Goal: Task Accomplishment & Management: Manage account settings

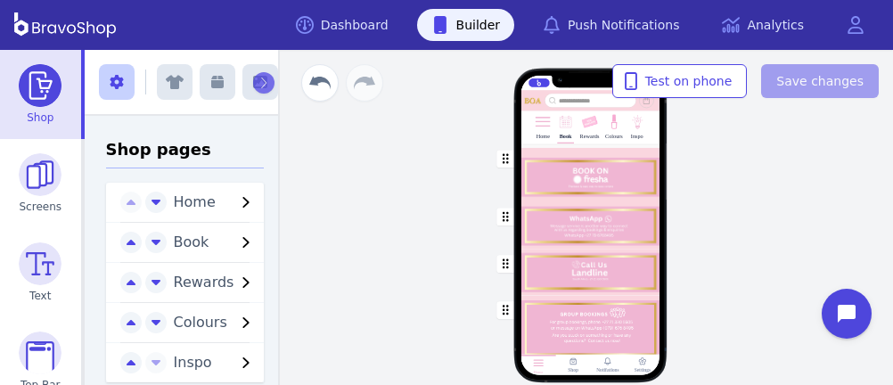
click at [557, 330] on div "button" at bounding box center [589, 329] width 139 height 66
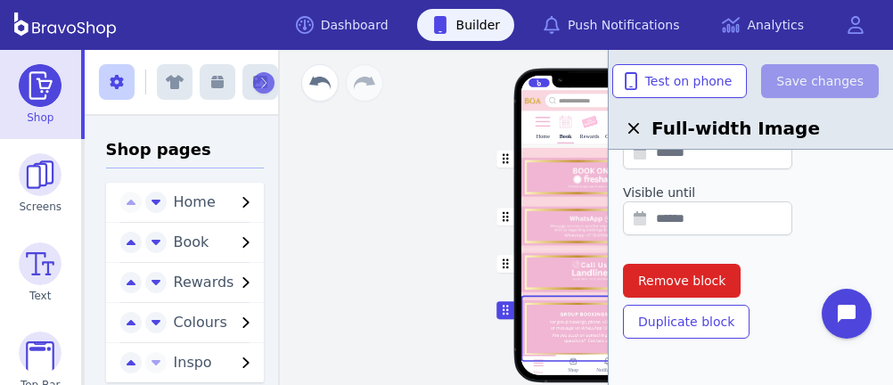
scroll to position [689, 0]
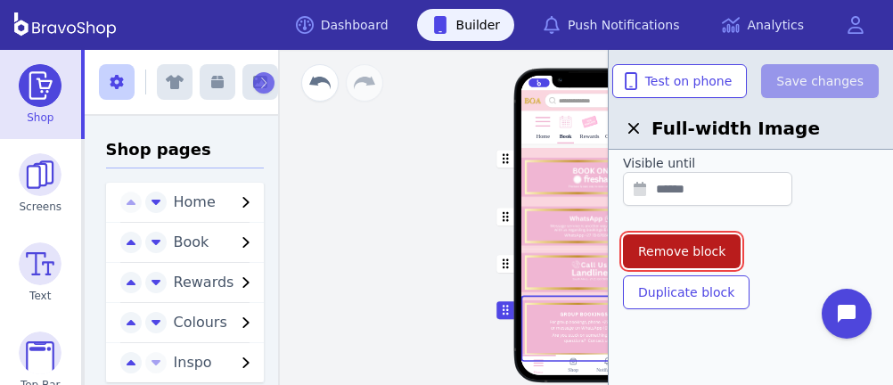
click at [697, 242] on span "Remove block" at bounding box center [681, 251] width 87 height 18
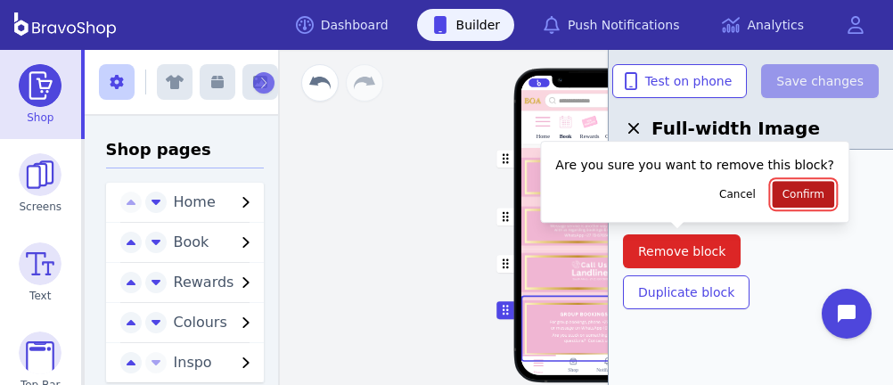
click at [787, 184] on button "Confirm" at bounding box center [802, 194] width 61 height 27
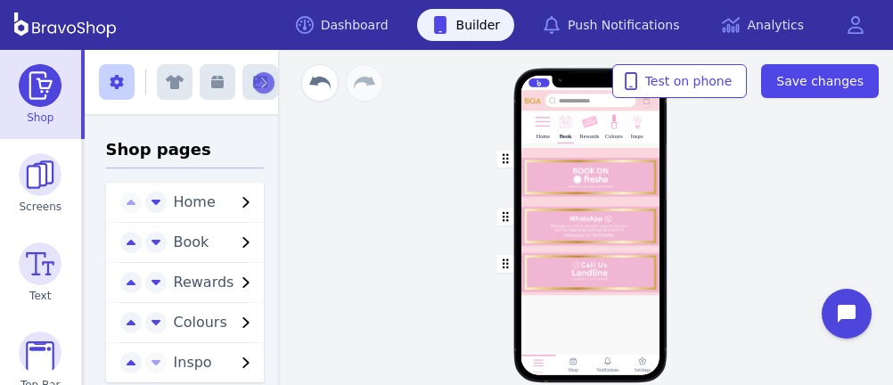
click at [568, 175] on div "button" at bounding box center [589, 173] width 139 height 58
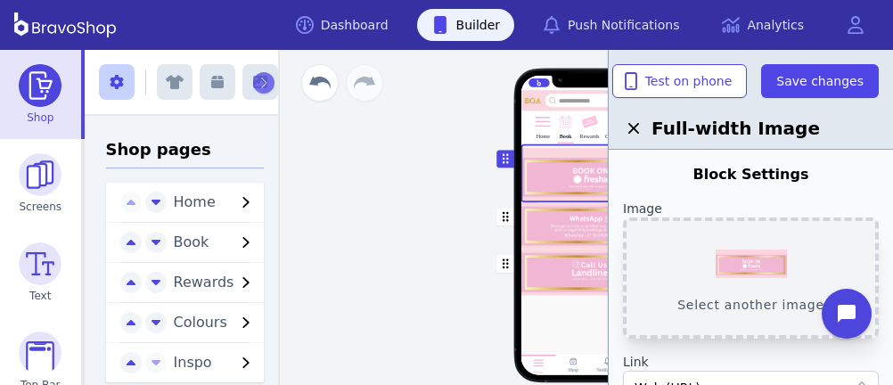
click at [755, 252] on button "Select another image" at bounding box center [751, 277] width 256 height 121
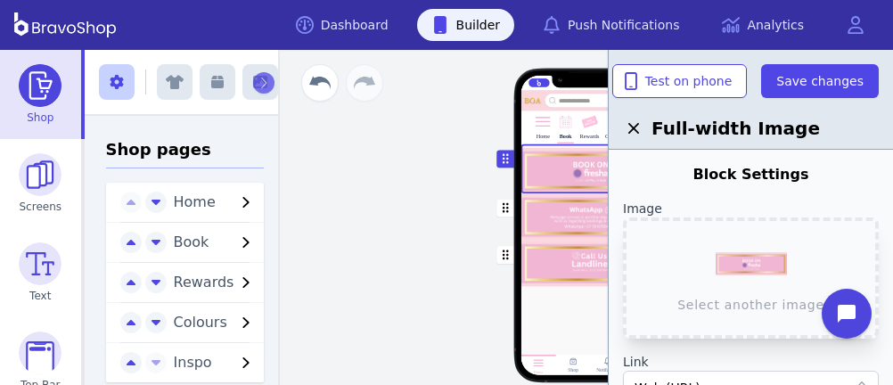
click at [565, 201] on div "button" at bounding box center [589, 216] width 139 height 47
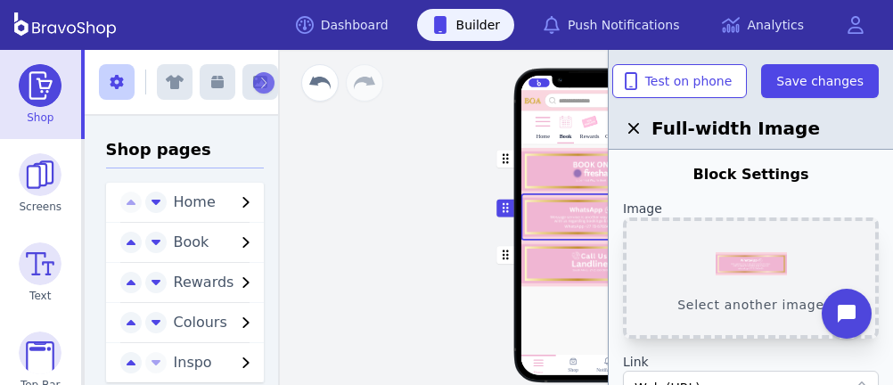
click at [742, 256] on button "Select another image" at bounding box center [751, 277] width 256 height 121
click at [575, 262] on div "button" at bounding box center [589, 262] width 139 height 46
click at [750, 267] on button "Select another image" at bounding box center [751, 277] width 256 height 121
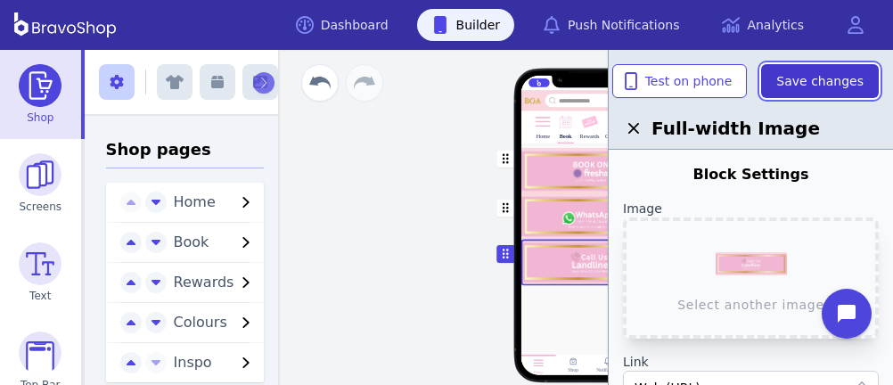
click at [804, 81] on span "Save changes" at bounding box center [819, 81] width 87 height 18
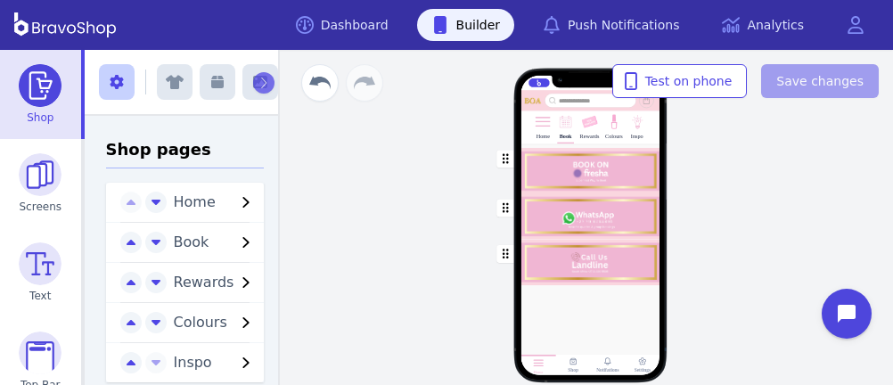
click at [583, 319] on div at bounding box center [589, 308] width 139 height 47
click at [561, 175] on div "button" at bounding box center [589, 168] width 139 height 49
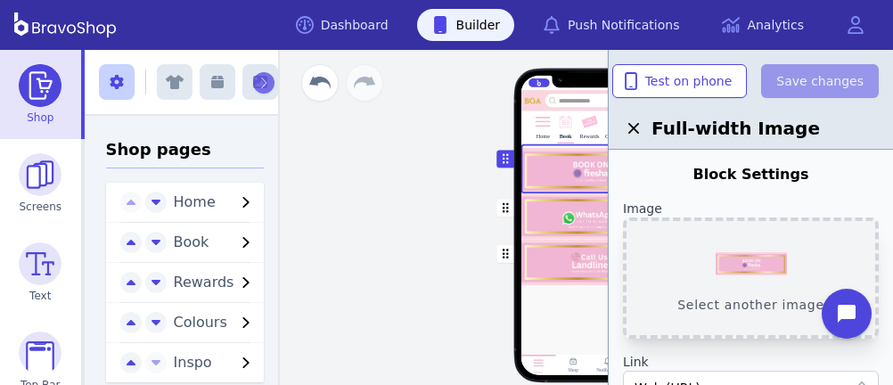
click at [747, 275] on button "Select another image" at bounding box center [751, 277] width 256 height 121
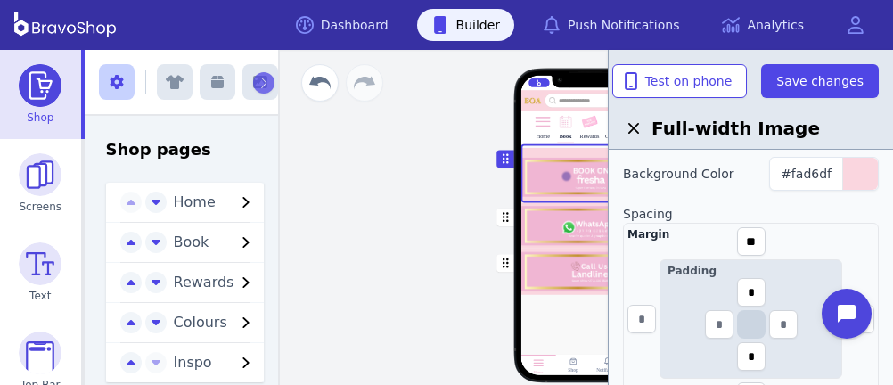
scroll to position [347, 0]
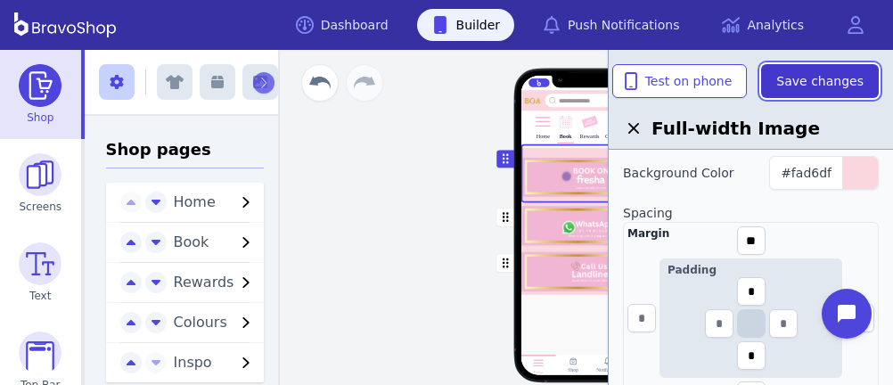
click at [807, 86] on span "Save changes" at bounding box center [819, 81] width 87 height 18
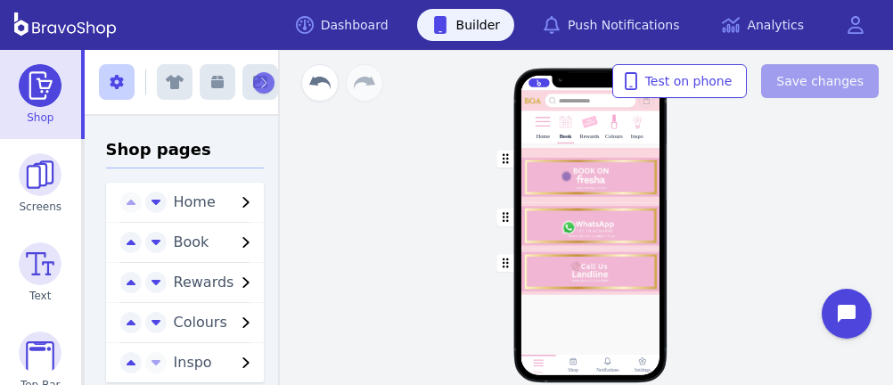
click at [623, 227] on div "button" at bounding box center [589, 224] width 139 height 45
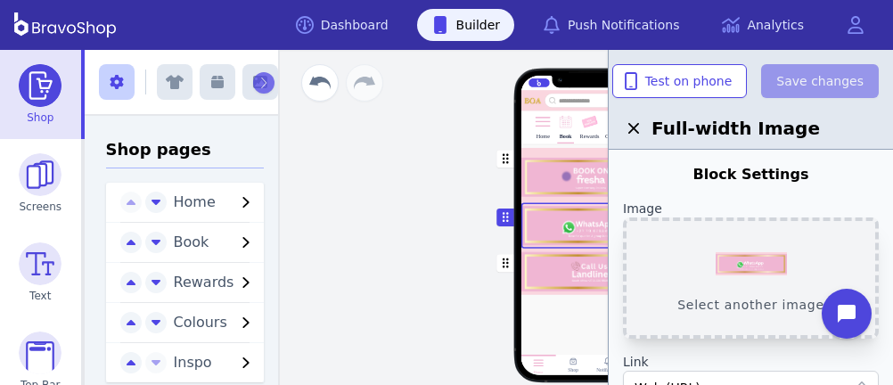
click at [736, 269] on button "Select another image" at bounding box center [751, 277] width 256 height 121
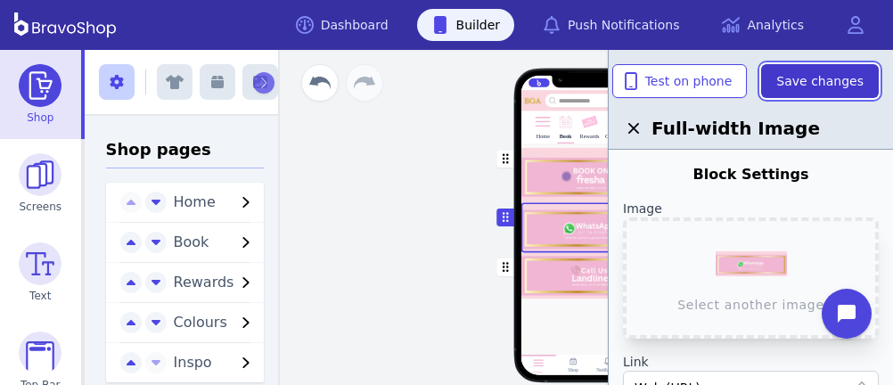
click at [832, 82] on span "Save changes" at bounding box center [819, 81] width 87 height 18
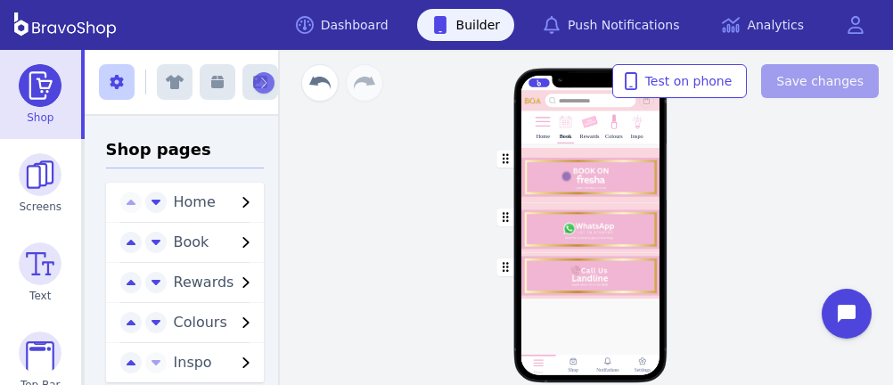
click at [621, 273] on div "button" at bounding box center [589, 275] width 139 height 46
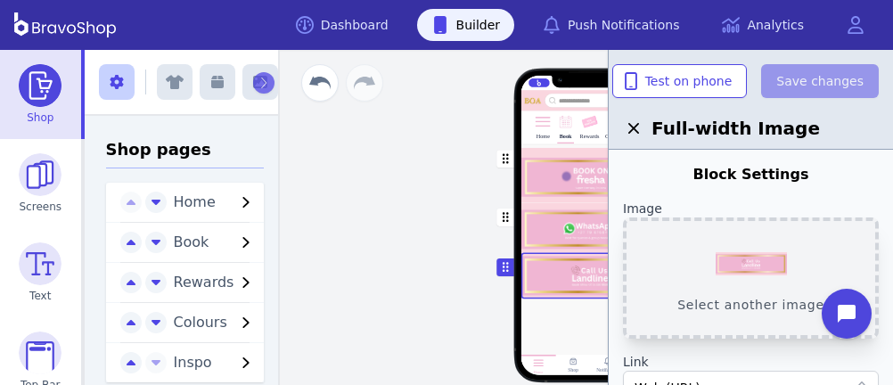
click at [744, 260] on button "Select another image" at bounding box center [751, 277] width 256 height 121
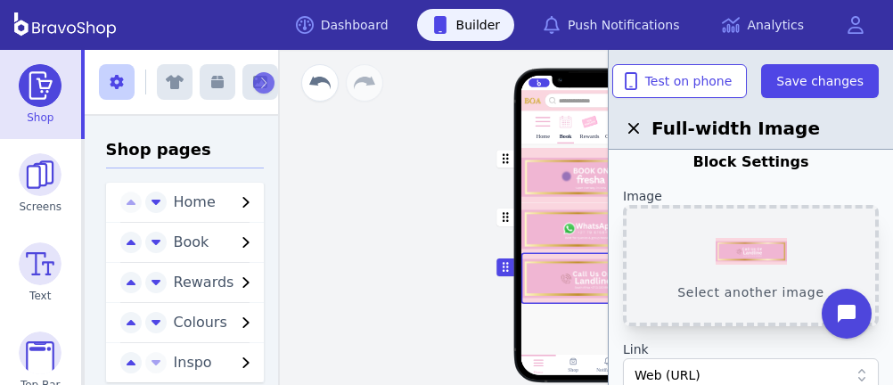
scroll to position [17, 0]
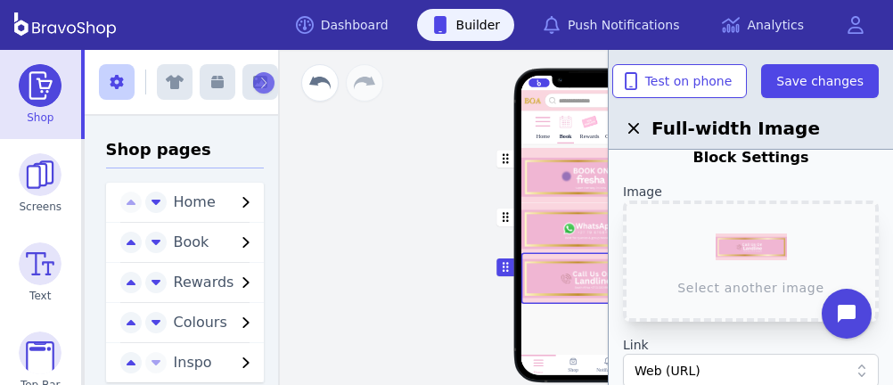
click at [563, 322] on div at bounding box center [589, 327] width 139 height 47
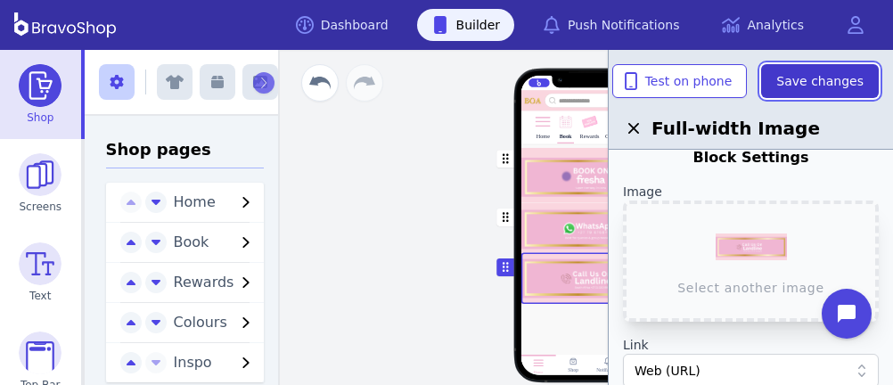
click at [857, 67] on button "Save changes" at bounding box center [820, 81] width 118 height 34
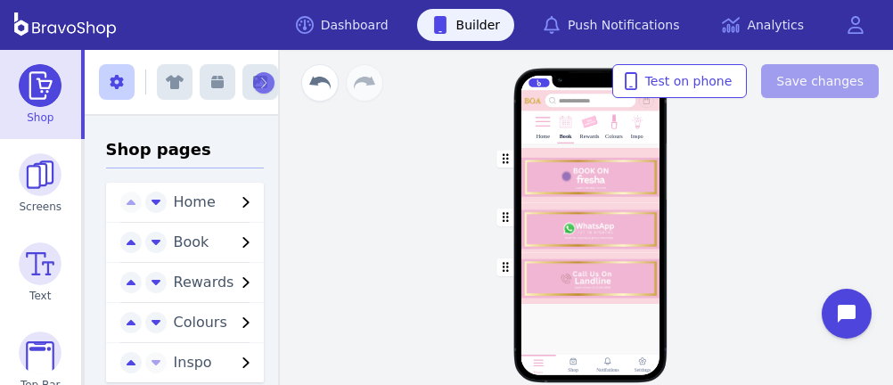
click at [628, 286] on div "button" at bounding box center [589, 278] width 139 height 52
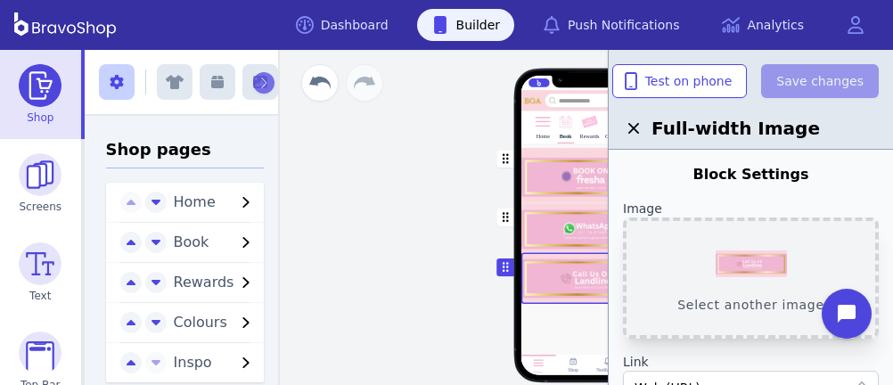
scroll to position [730, 0]
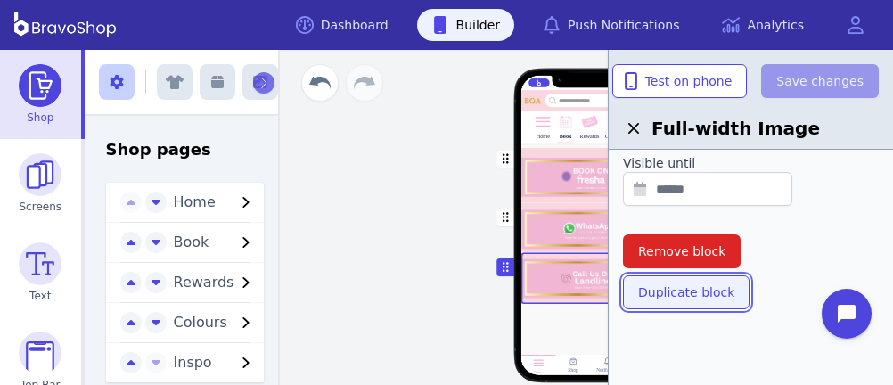
click at [674, 279] on button "Duplicate block" at bounding box center [686, 292] width 126 height 34
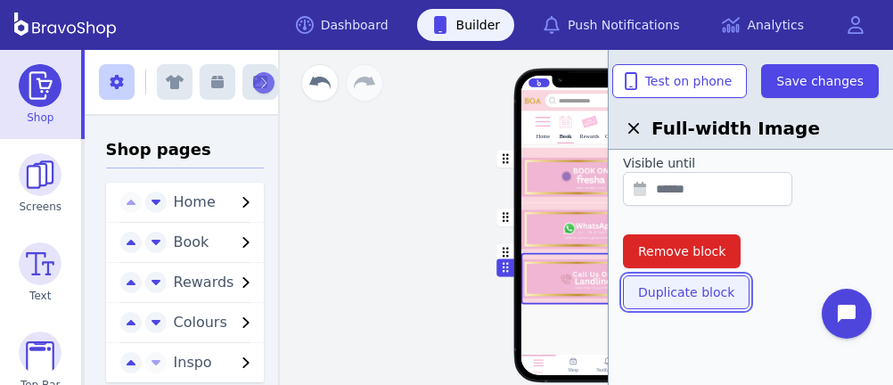
click at [686, 294] on span "Duplicate block" at bounding box center [686, 292] width 96 height 18
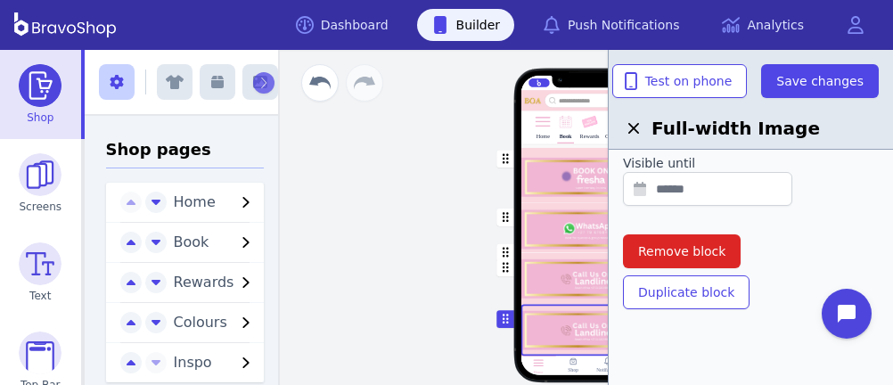
click at [537, 265] on div "button" at bounding box center [589, 279] width 139 height 52
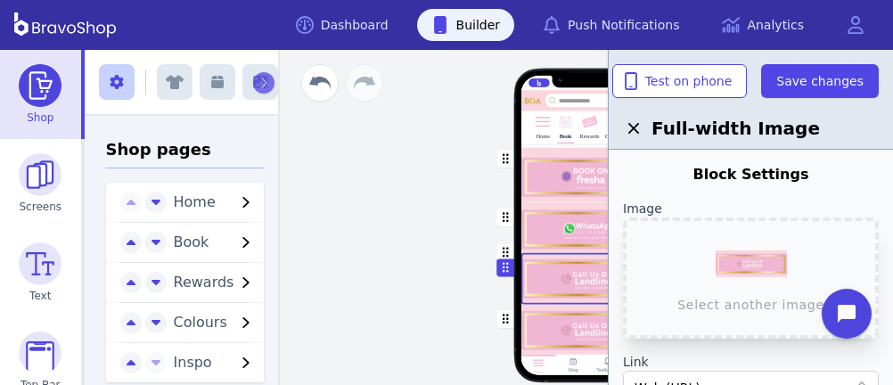
click at [542, 330] on div "button" at bounding box center [589, 331] width 139 height 52
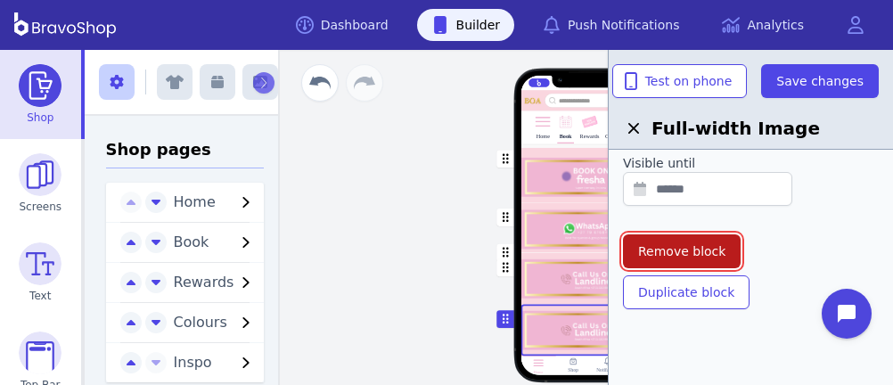
click at [701, 242] on span "Remove block" at bounding box center [681, 251] width 87 height 18
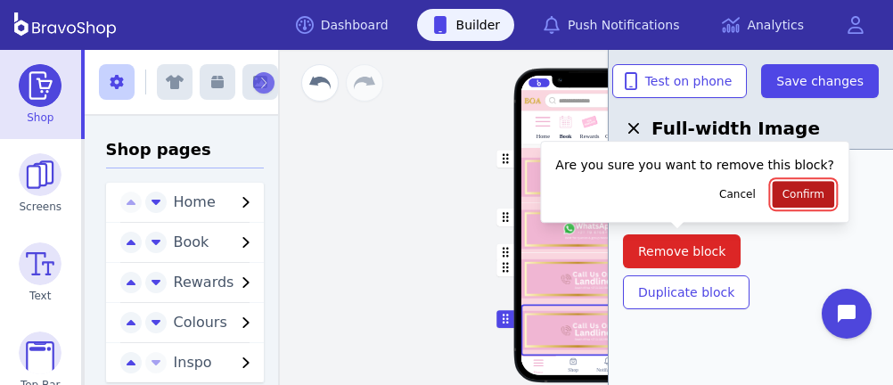
click at [782, 188] on span "Confirm" at bounding box center [803, 194] width 42 height 14
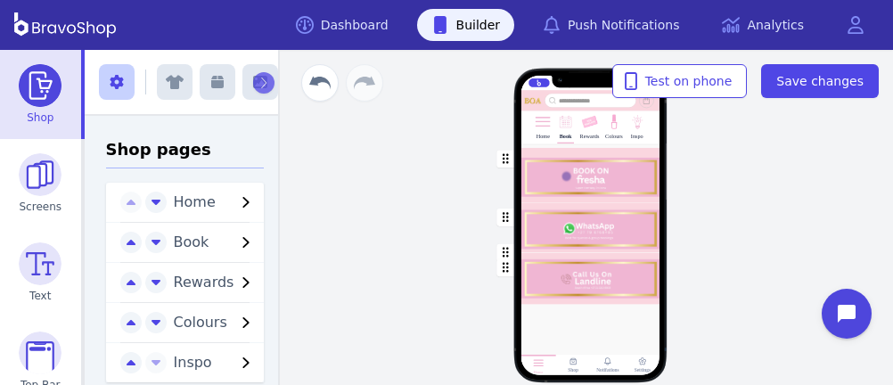
click at [577, 272] on div "button" at bounding box center [589, 279] width 139 height 52
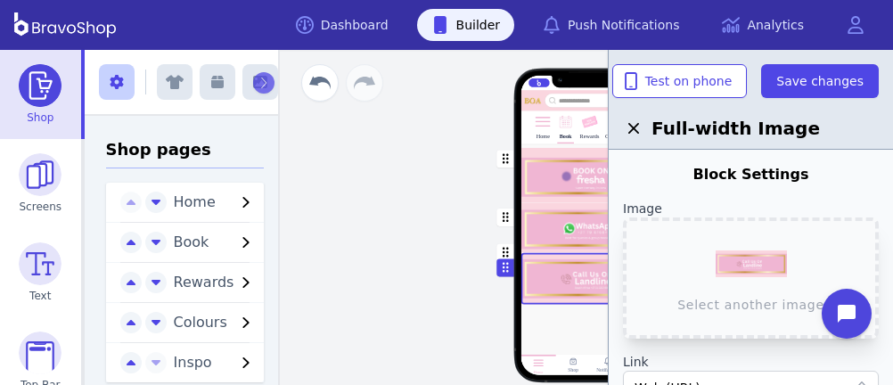
drag, startPoint x: 577, startPoint y: 272, endPoint x: 572, endPoint y: 289, distance: 17.7
click at [572, 289] on div "button" at bounding box center [589, 279] width 139 height 52
click at [502, 250] on icon "button" at bounding box center [505, 252] width 6 height 12
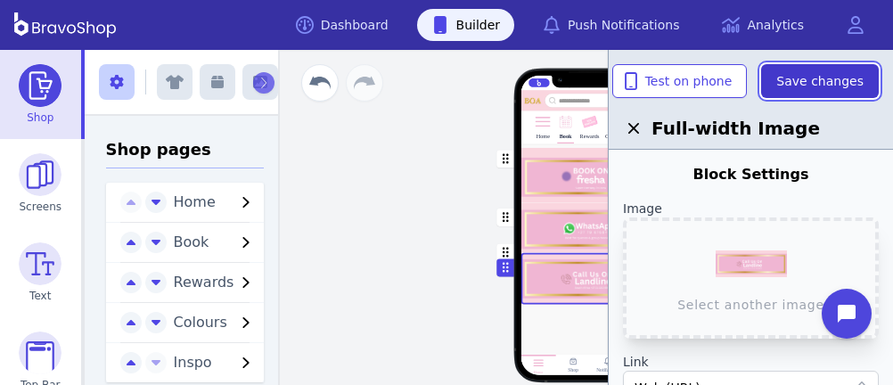
click at [805, 82] on span "Save changes" at bounding box center [819, 81] width 87 height 18
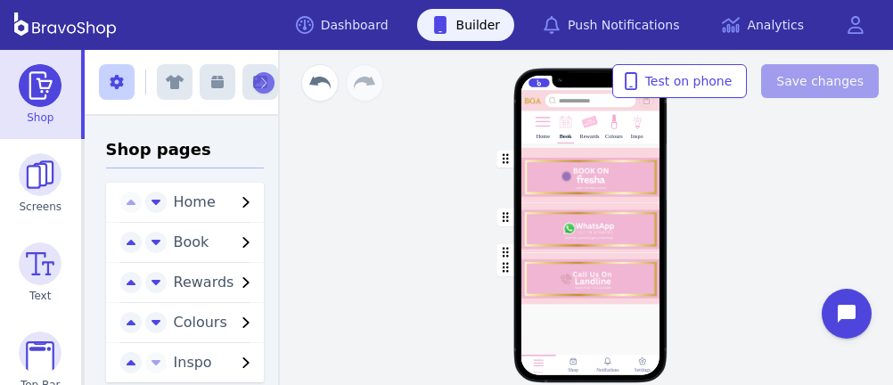
click at [547, 278] on div "button" at bounding box center [589, 279] width 139 height 52
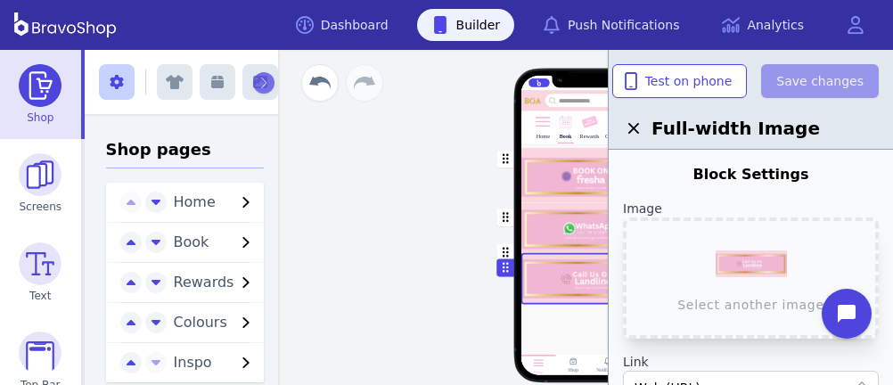
click at [374, 257] on div "Home Book Rewards Colours Inspo Drag a block here to get started Home Shop Noti…" at bounding box center [590, 217] width 606 height 335
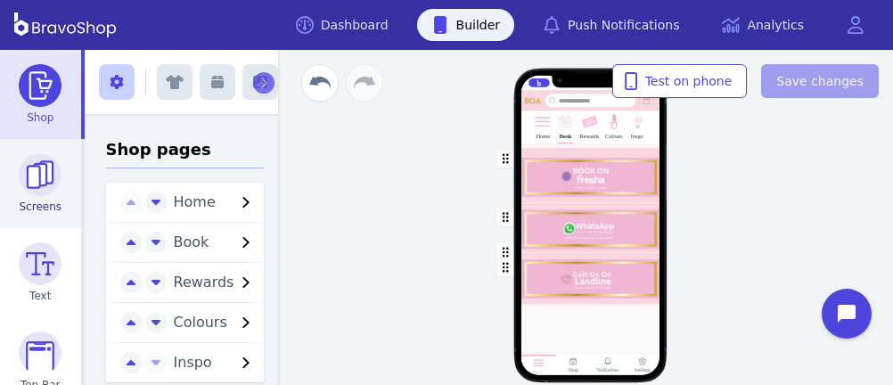
click at [26, 186] on img at bounding box center [40, 174] width 43 height 43
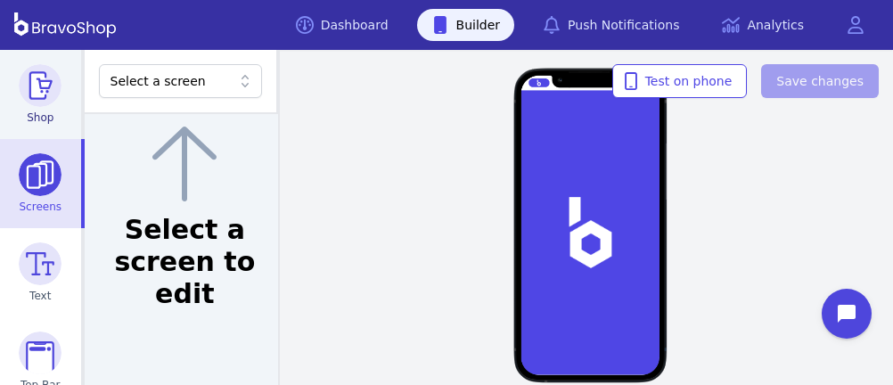
click at [39, 80] on img at bounding box center [40, 85] width 43 height 43
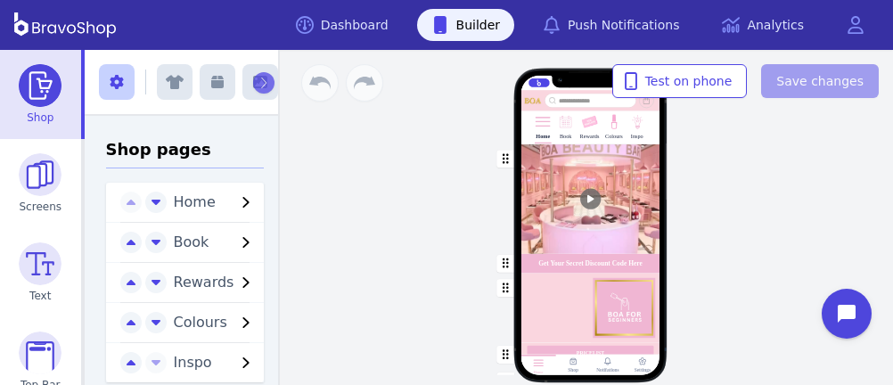
click at [558, 125] on img at bounding box center [565, 122] width 17 height 17
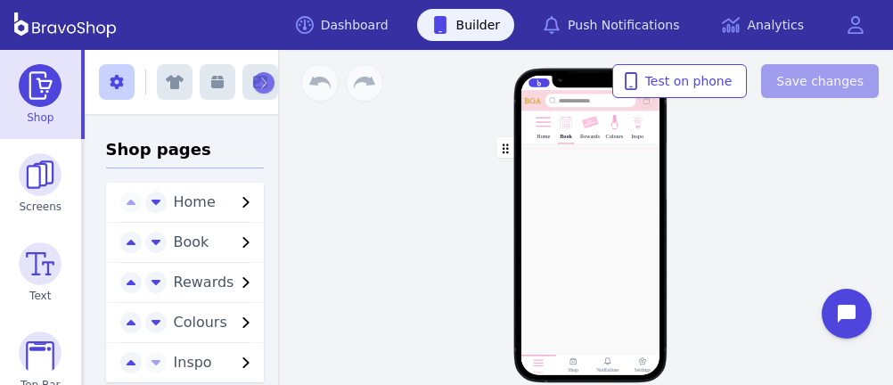
click at [558, 125] on img at bounding box center [565, 122] width 17 height 17
click at [719, 151] on div "Home Book Rewards Colours Inspo Drag a block here to get started Home Shop Noti…" at bounding box center [590, 233] width 334 height 214
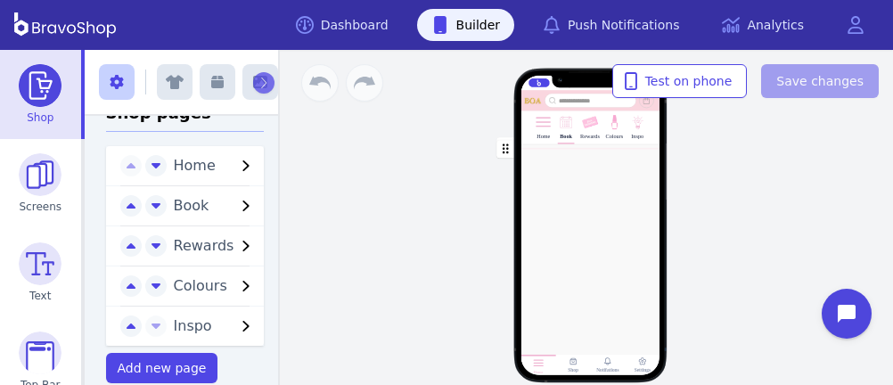
scroll to position [38, 0]
click at [608, 130] on img at bounding box center [614, 122] width 17 height 17
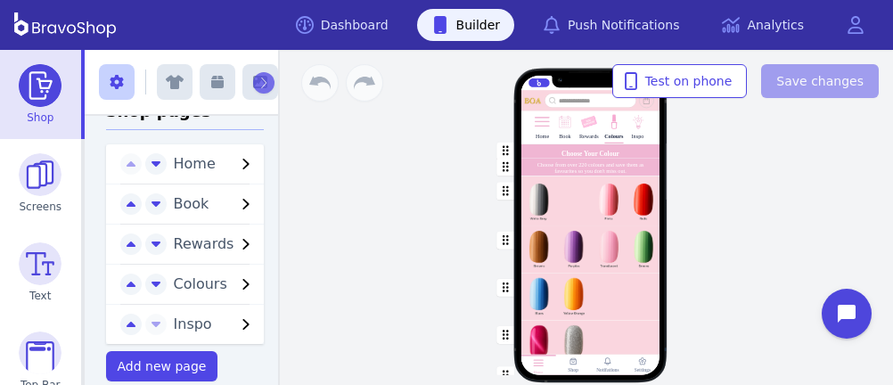
click at [560, 134] on div "Book" at bounding box center [565, 137] width 12 height 6
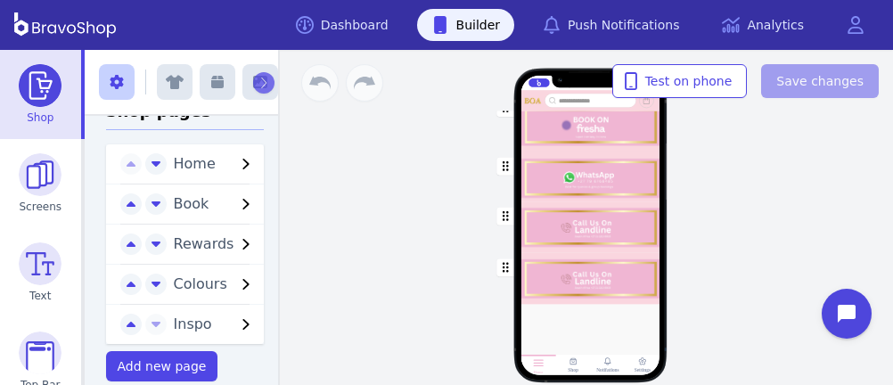
scroll to position [126, 0]
click at [559, 288] on div "button" at bounding box center [589, 277] width 139 height 52
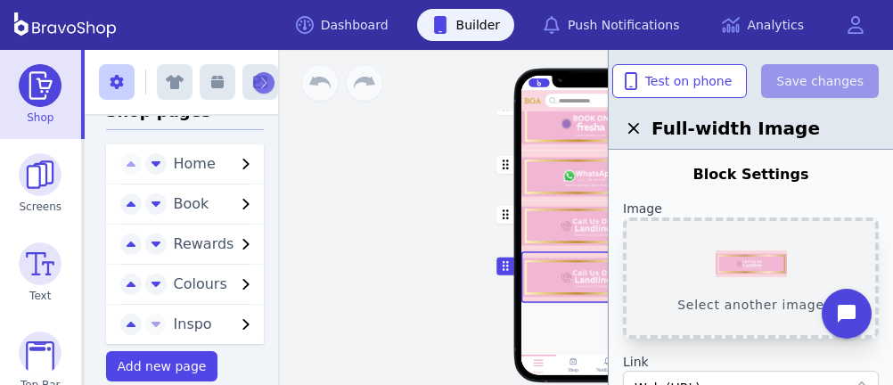
click at [755, 259] on button "Select another image" at bounding box center [751, 277] width 256 height 121
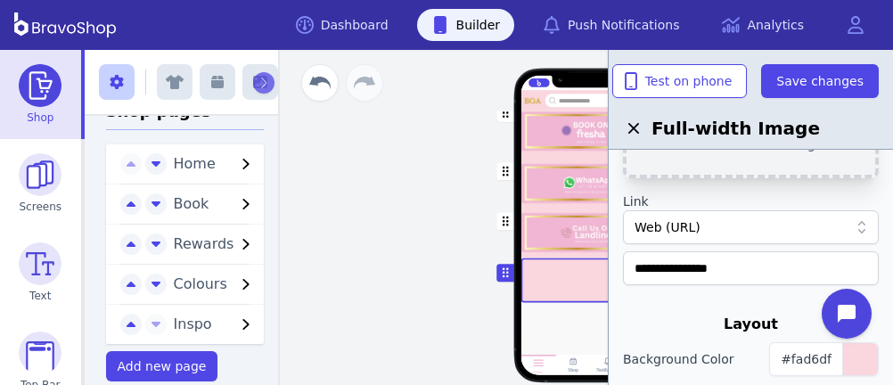
scroll to position [159, 0]
click at [795, 227] on div "Web (URL)" at bounding box center [741, 228] width 214 height 18
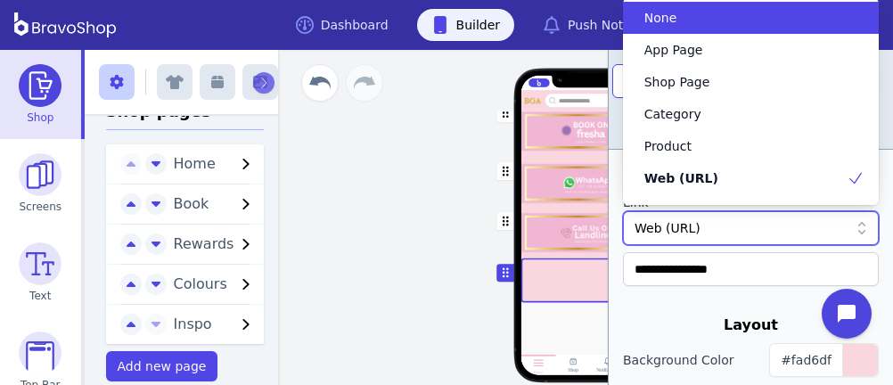
click at [740, 23] on div "None" at bounding box center [739, 18] width 213 height 18
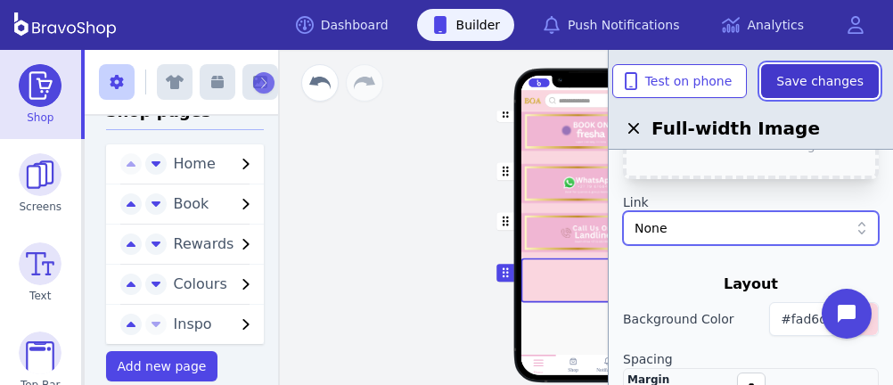
click at [812, 89] on span "Save changes" at bounding box center [819, 81] width 87 height 18
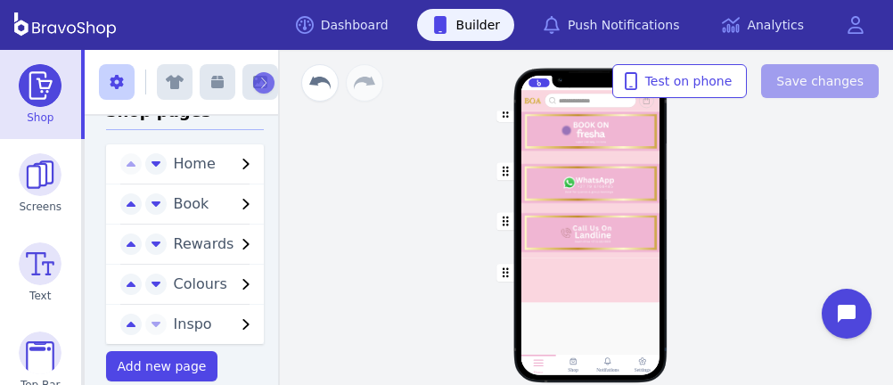
click at [622, 134] on div "button" at bounding box center [589, 127] width 139 height 59
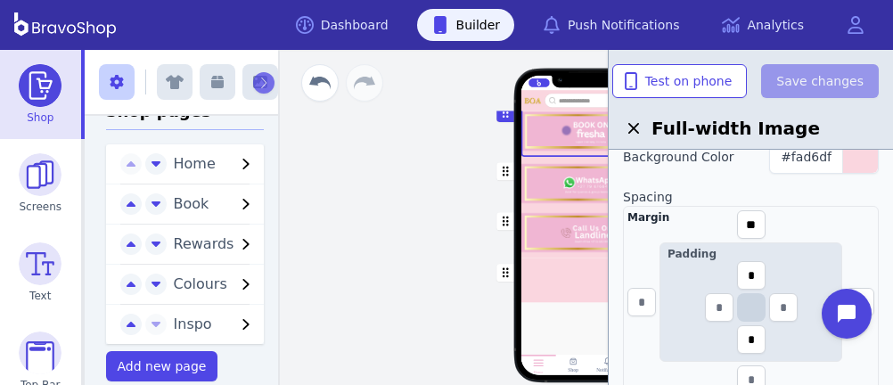
scroll to position [359, 0]
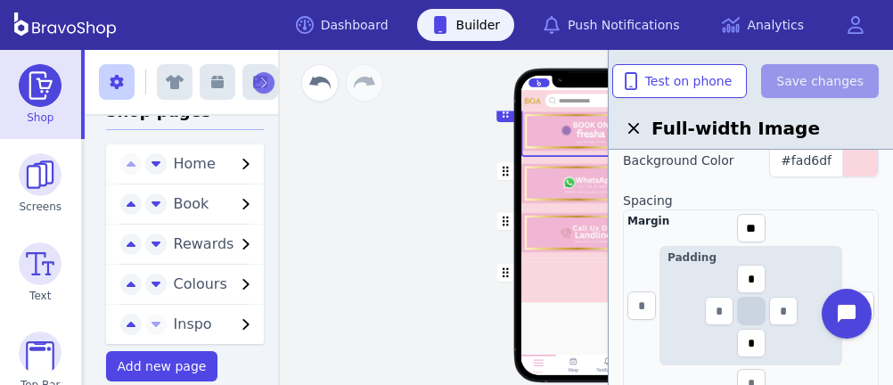
click at [711, 209] on div "Margin ** Padding * *" at bounding box center [751, 305] width 256 height 192
click at [752, 340] on input "*" at bounding box center [751, 343] width 29 height 29
drag, startPoint x: 752, startPoint y: 340, endPoint x: 742, endPoint y: 339, distance: 9.8
click at [742, 339] on input "*" at bounding box center [751, 343] width 29 height 29
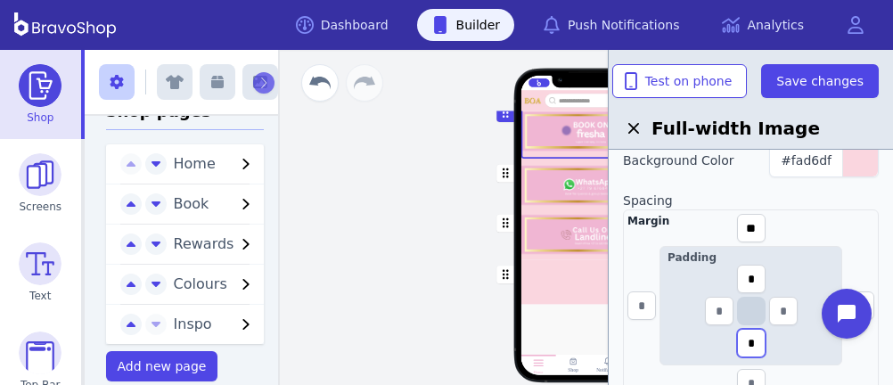
type input "*"
click at [586, 180] on div "button" at bounding box center [589, 184] width 139 height 50
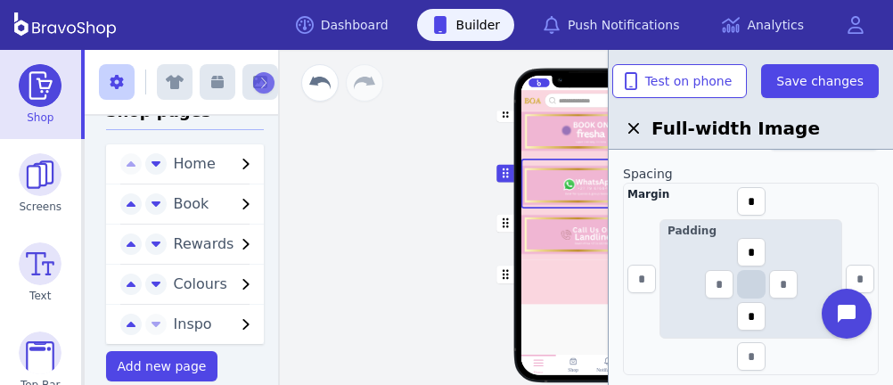
scroll to position [385, 0]
click at [760, 202] on input "*" at bounding box center [751, 202] width 29 height 29
drag, startPoint x: 760, startPoint y: 202, endPoint x: 739, endPoint y: 200, distance: 20.6
click at [739, 200] on input "*" at bounding box center [751, 202] width 29 height 29
type input "*"
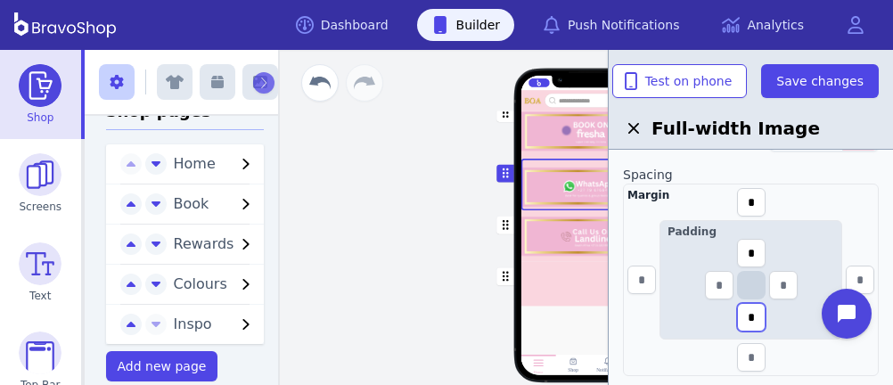
drag, startPoint x: 755, startPoint y: 315, endPoint x: 736, endPoint y: 312, distance: 19.9
click at [737, 312] on input "*" at bounding box center [751, 317] width 29 height 29
type input "*"
click at [755, 348] on input "text" at bounding box center [751, 357] width 29 height 29
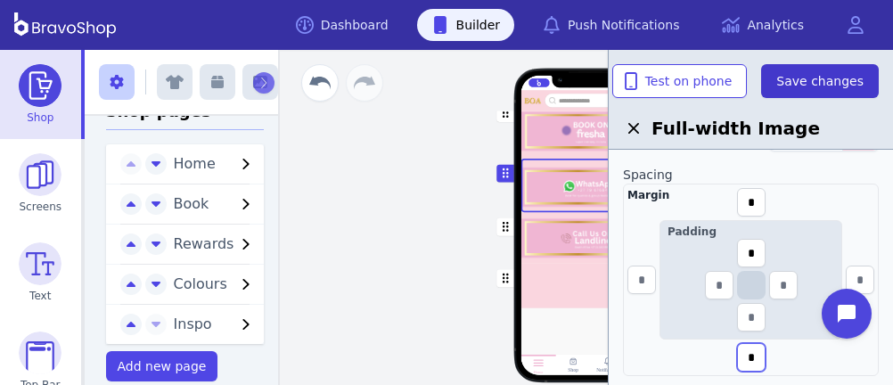
type input "*"
click at [833, 74] on span "Save changes" at bounding box center [819, 81] width 87 height 18
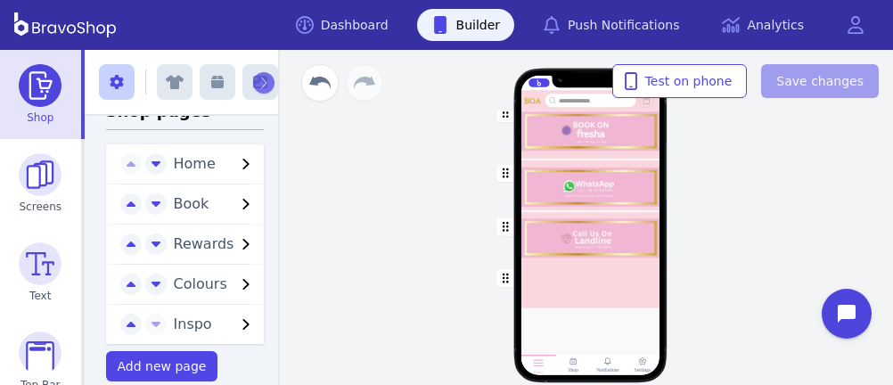
click at [640, 152] on div "button" at bounding box center [589, 128] width 139 height 61
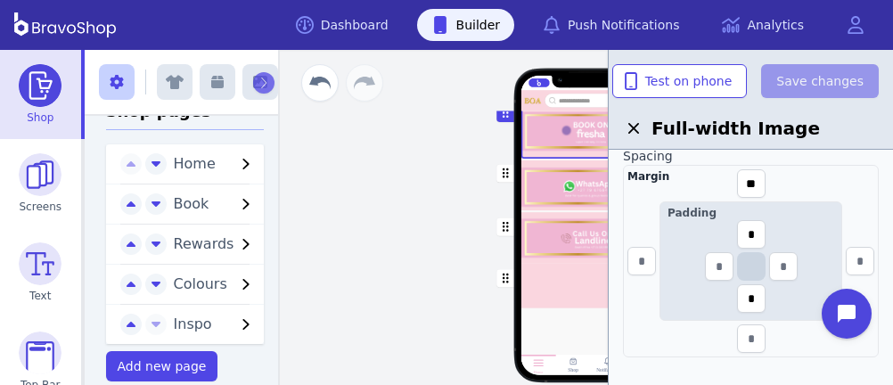
scroll to position [401, 0]
drag, startPoint x: 759, startPoint y: 298, endPoint x: 741, endPoint y: 294, distance: 18.4
click at [741, 294] on input "*" at bounding box center [751, 301] width 29 height 29
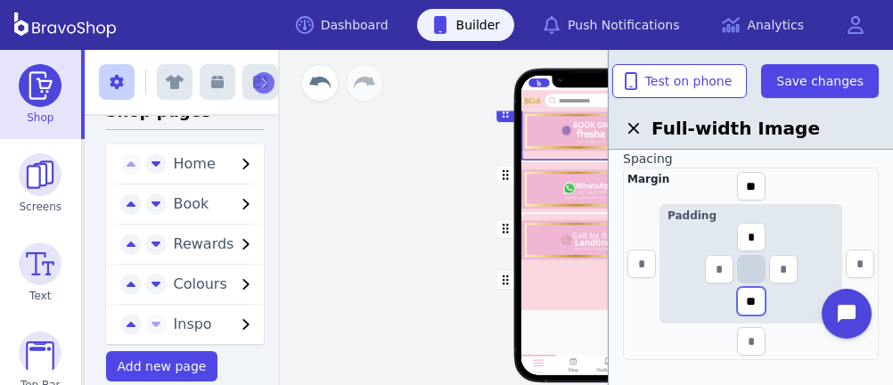
type input "**"
click at [552, 181] on div "button" at bounding box center [589, 186] width 139 height 53
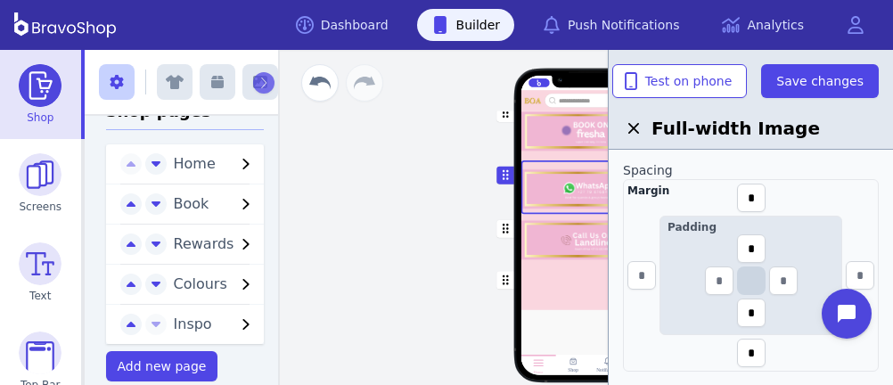
scroll to position [393, 0]
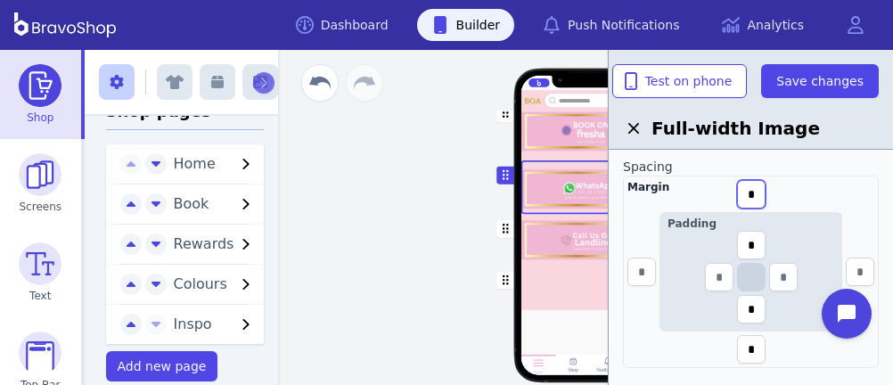
drag, startPoint x: 759, startPoint y: 191, endPoint x: 738, endPoint y: 186, distance: 21.0
click at [738, 186] on input "*" at bounding box center [751, 194] width 29 height 29
type input "*"
drag, startPoint x: 750, startPoint y: 244, endPoint x: 739, endPoint y: 241, distance: 11.0
click at [739, 241] on input "*" at bounding box center [751, 245] width 29 height 29
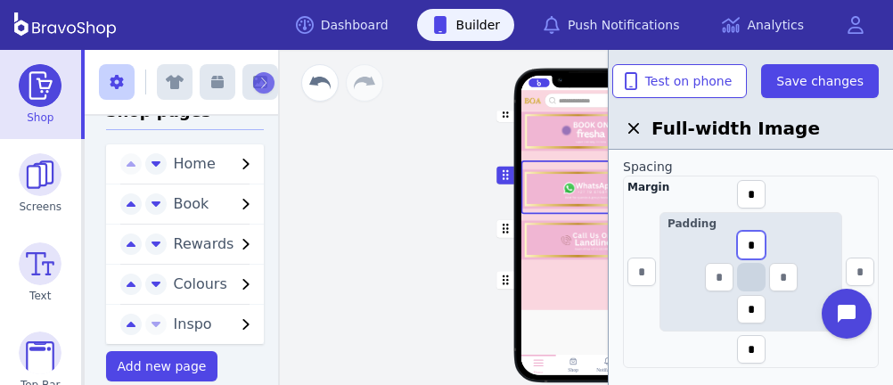
type input "*"
click at [755, 343] on input "*" at bounding box center [751, 349] width 29 height 29
click at [758, 306] on input "*" at bounding box center [751, 309] width 29 height 29
drag, startPoint x: 758, startPoint y: 306, endPoint x: 741, endPoint y: 306, distance: 16.9
click at [741, 306] on input "*" at bounding box center [751, 309] width 29 height 29
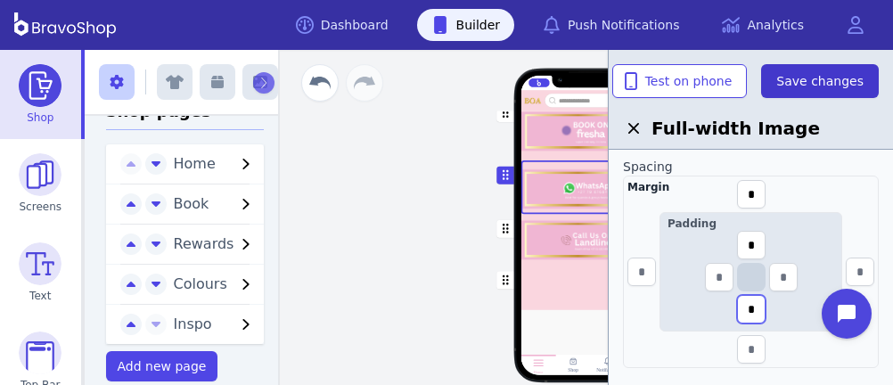
type input "*"
click at [863, 84] on button "Save changes" at bounding box center [820, 81] width 118 height 34
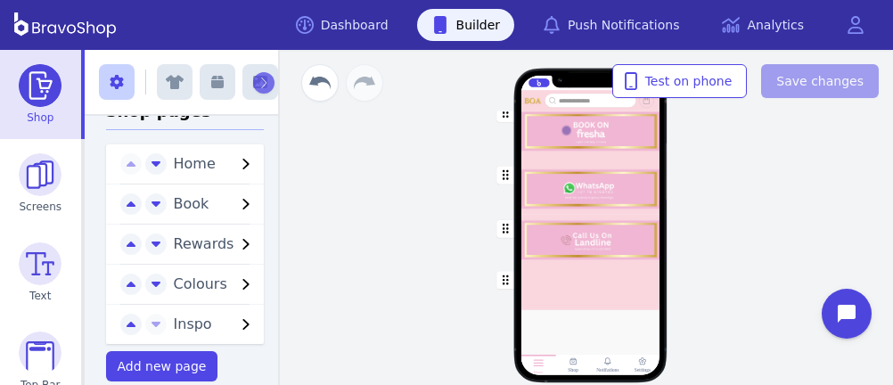
click at [593, 134] on div "button" at bounding box center [589, 129] width 139 height 62
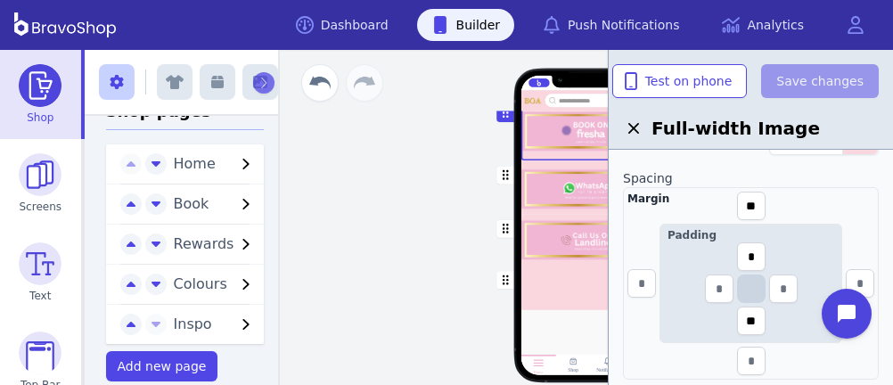
scroll to position [389, 0]
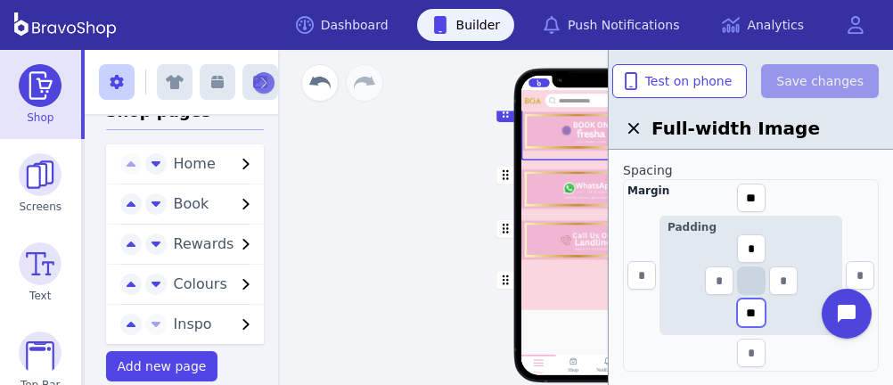
drag, startPoint x: 758, startPoint y: 309, endPoint x: 737, endPoint y: 306, distance: 21.7
click at [737, 306] on input "**" at bounding box center [751, 312] width 29 height 29
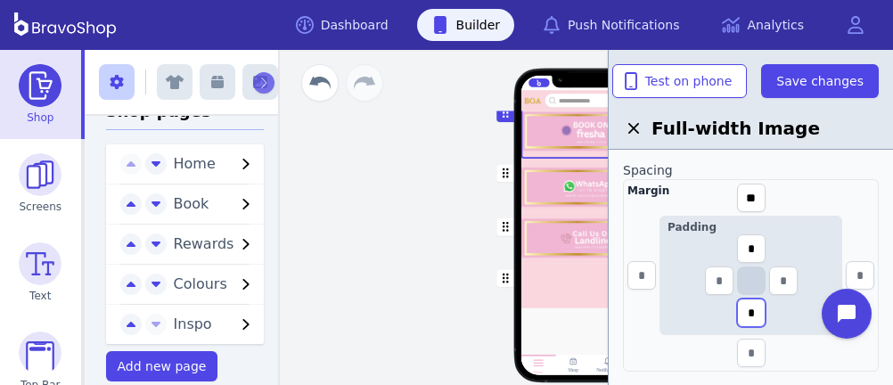
drag, startPoint x: 755, startPoint y: 310, endPoint x: 745, endPoint y: 310, distance: 10.7
click at [745, 310] on input "*" at bounding box center [751, 312] width 29 height 29
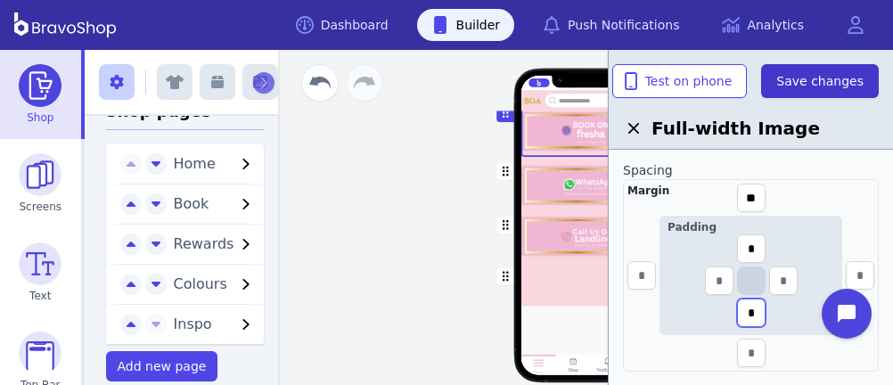
type input "*"
click at [814, 93] on button "Save changes" at bounding box center [820, 81] width 118 height 34
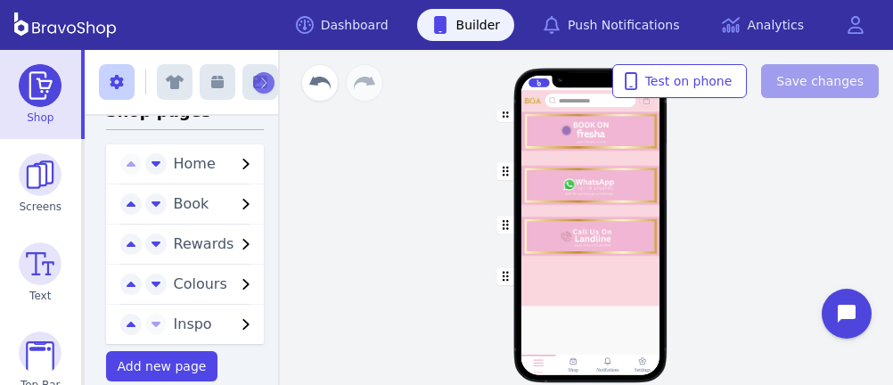
click at [614, 188] on div "button" at bounding box center [589, 183] width 139 height 53
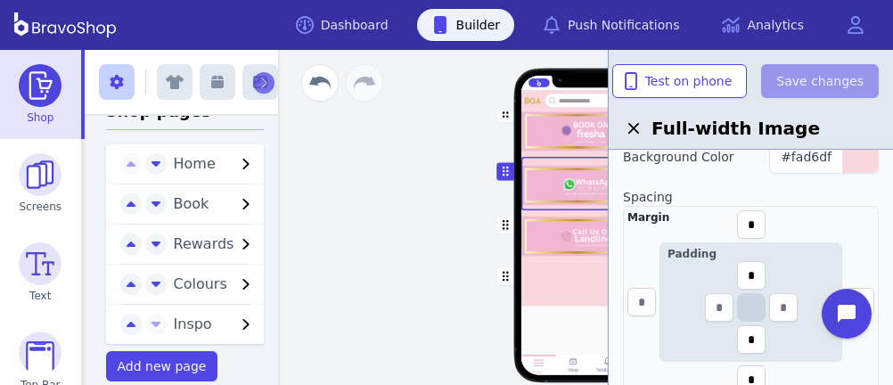
click at [779, 223] on div "Margin * Padding * * *" at bounding box center [751, 302] width 256 height 192
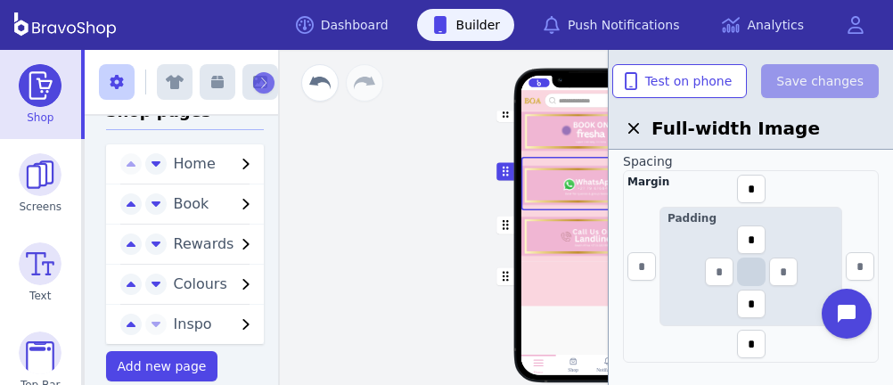
scroll to position [404, 0]
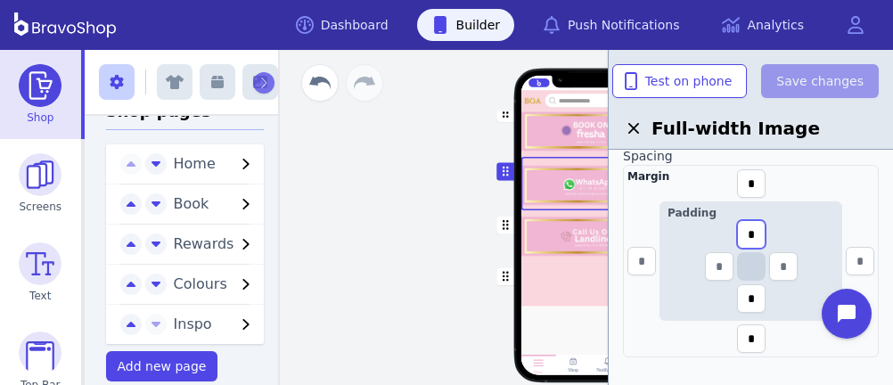
drag, startPoint x: 755, startPoint y: 230, endPoint x: 743, endPoint y: 229, distance: 12.5
click at [743, 229] on input "*" at bounding box center [751, 234] width 29 height 29
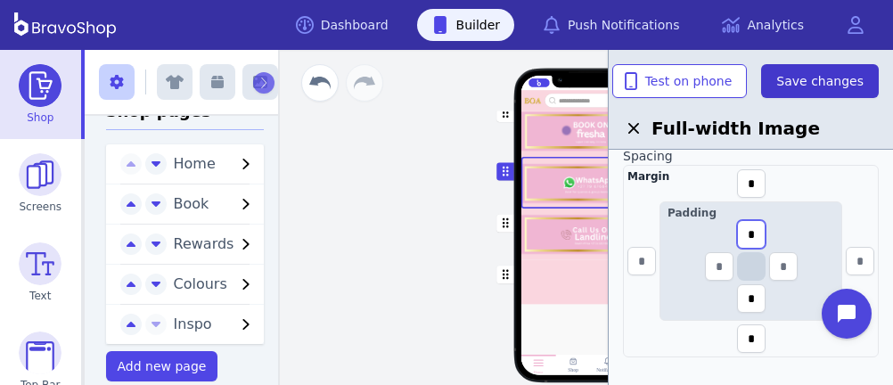
type input "*"
click at [815, 67] on button "Save changes" at bounding box center [820, 81] width 118 height 34
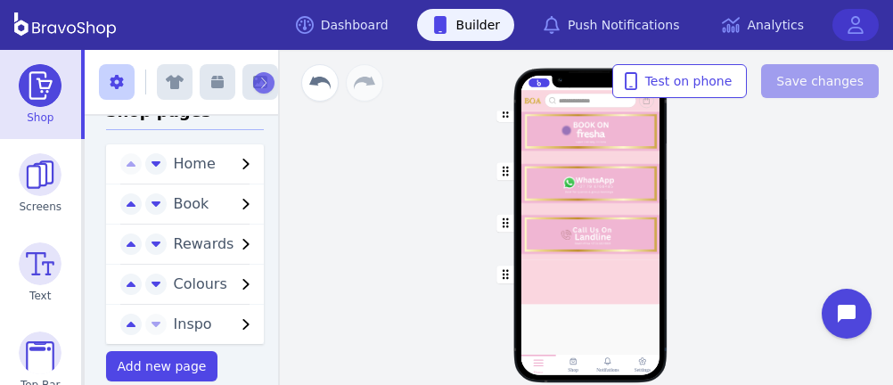
click at [856, 27] on icon at bounding box center [855, 25] width 16 height 18
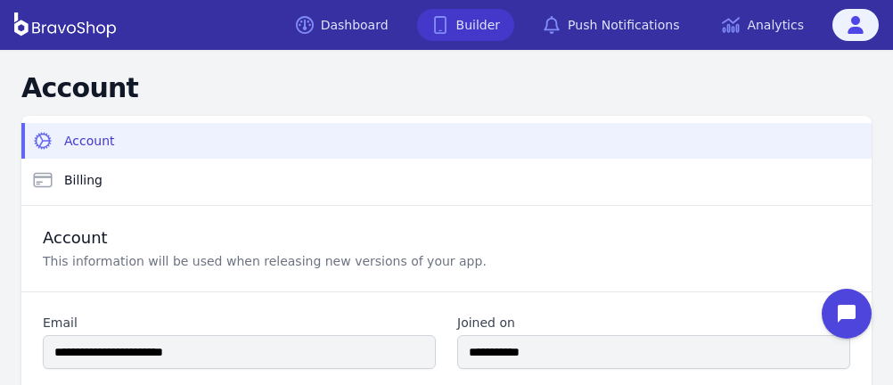
click at [463, 13] on link "Builder" at bounding box center [466, 25] width 98 height 32
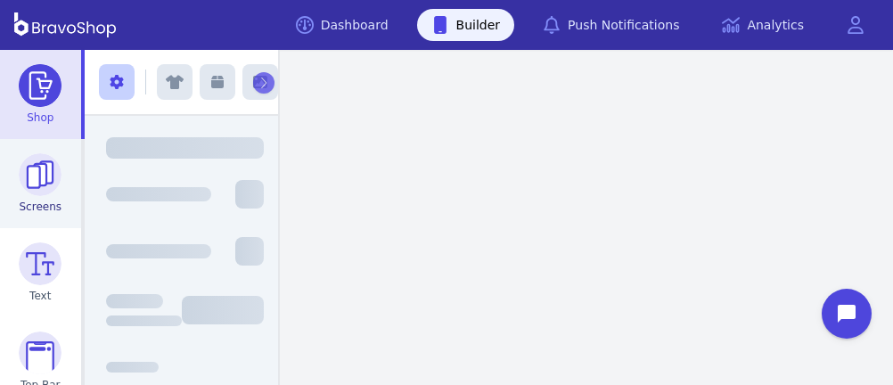
scroll to position [288, 0]
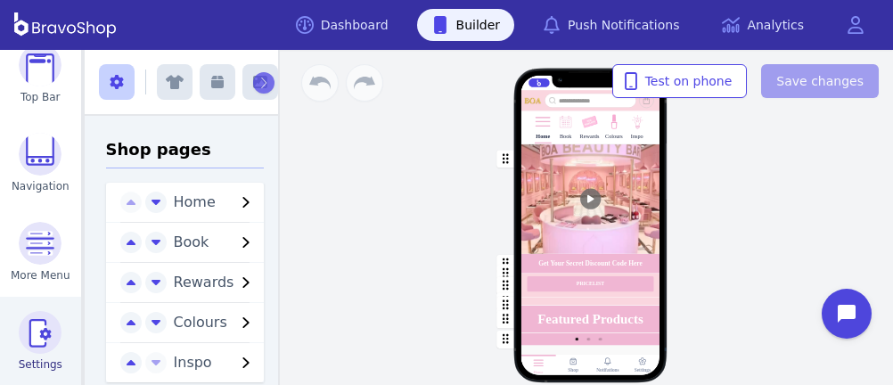
click at [33, 333] on img at bounding box center [40, 332] width 43 height 43
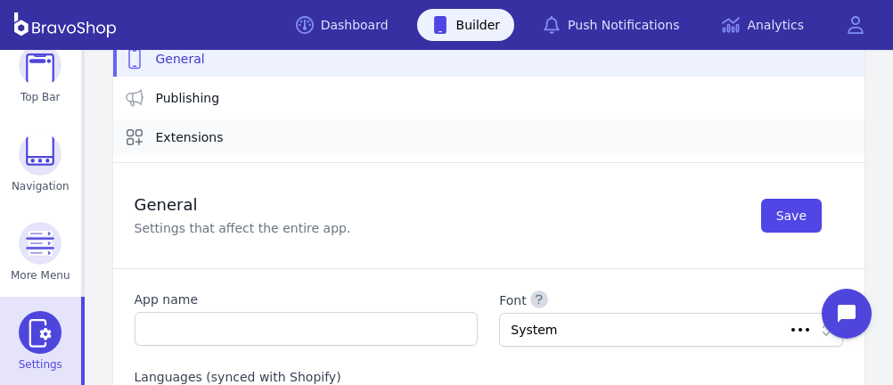
type input "**********"
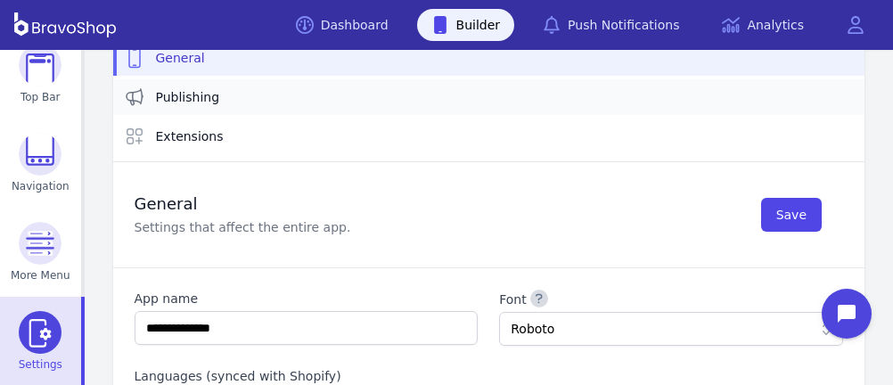
click at [262, 96] on link "Publishing" at bounding box center [488, 97] width 751 height 36
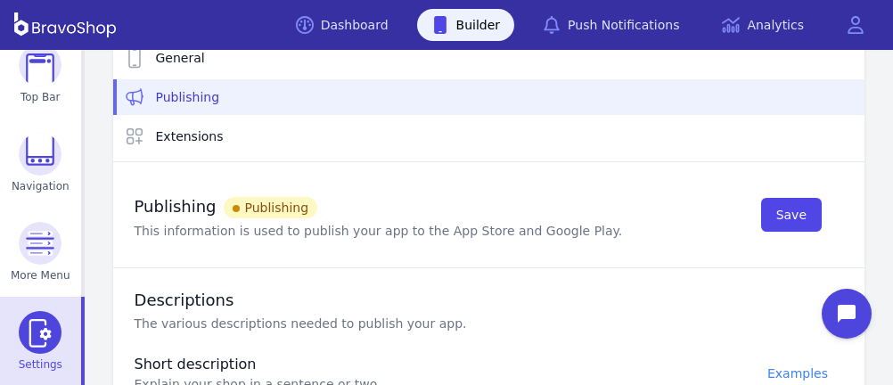
type textarea "**********"
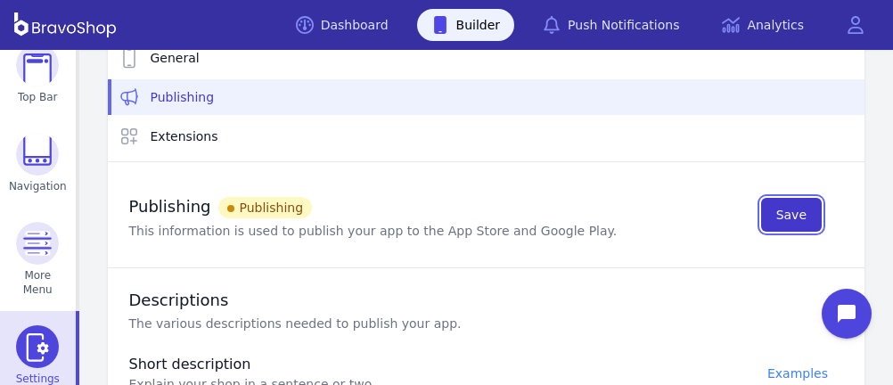
click at [796, 211] on span "Save" at bounding box center [791, 215] width 30 height 18
